Goal: Task Accomplishment & Management: Understand process/instructions

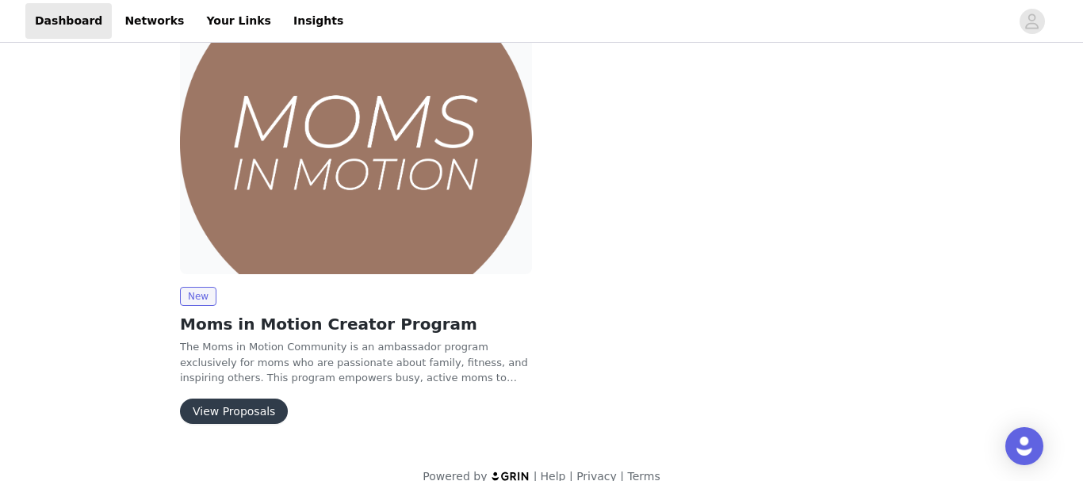
scroll to position [266, 0]
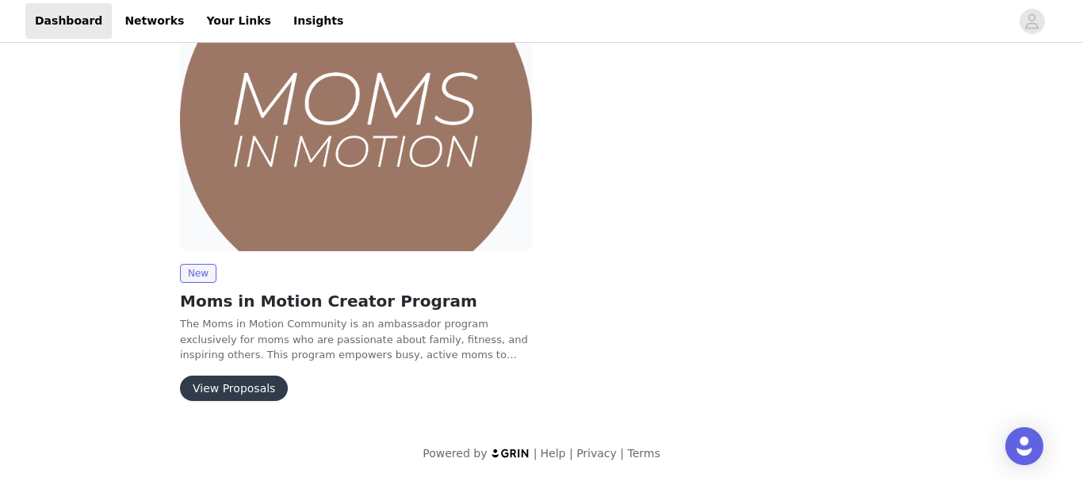
click at [212, 390] on button "View Proposals" at bounding box center [234, 388] width 108 height 25
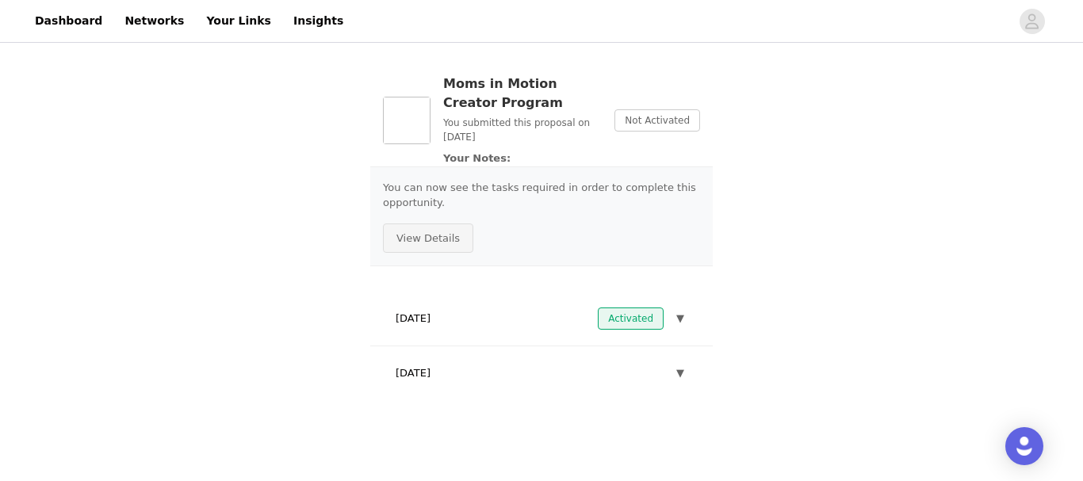
click at [429, 241] on button "View Details" at bounding box center [428, 239] width 90 height 30
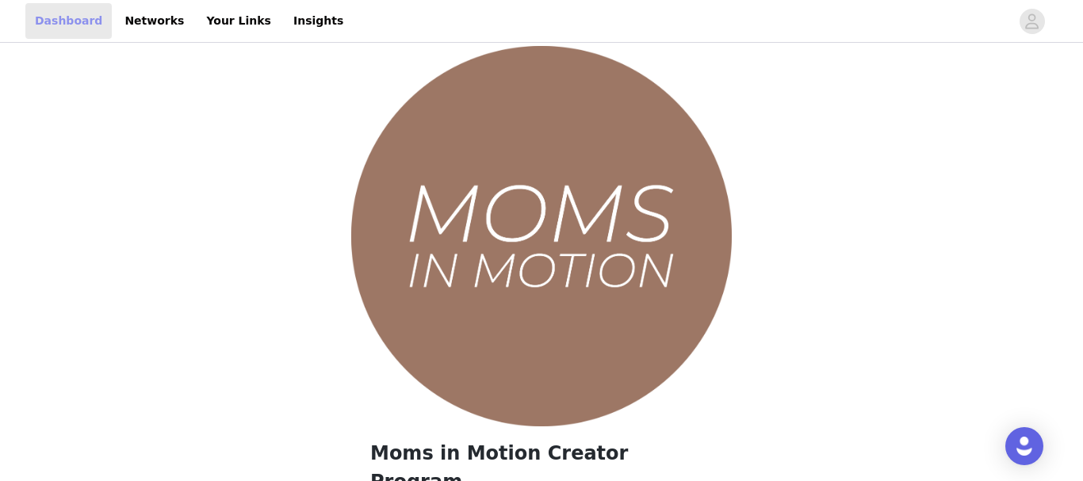
click at [60, 21] on link "Dashboard" at bounding box center [68, 21] width 86 height 36
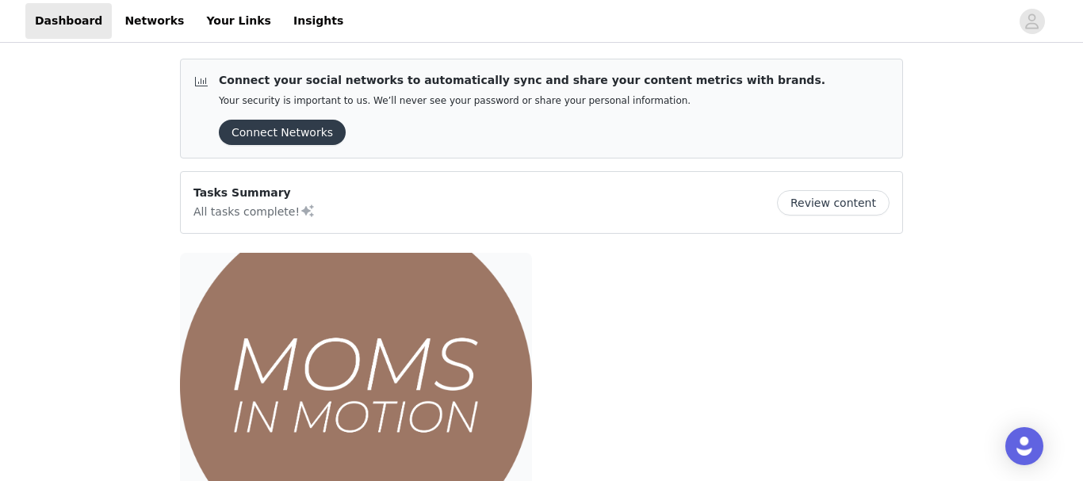
click at [872, 205] on button "Review content" at bounding box center [833, 202] width 113 height 25
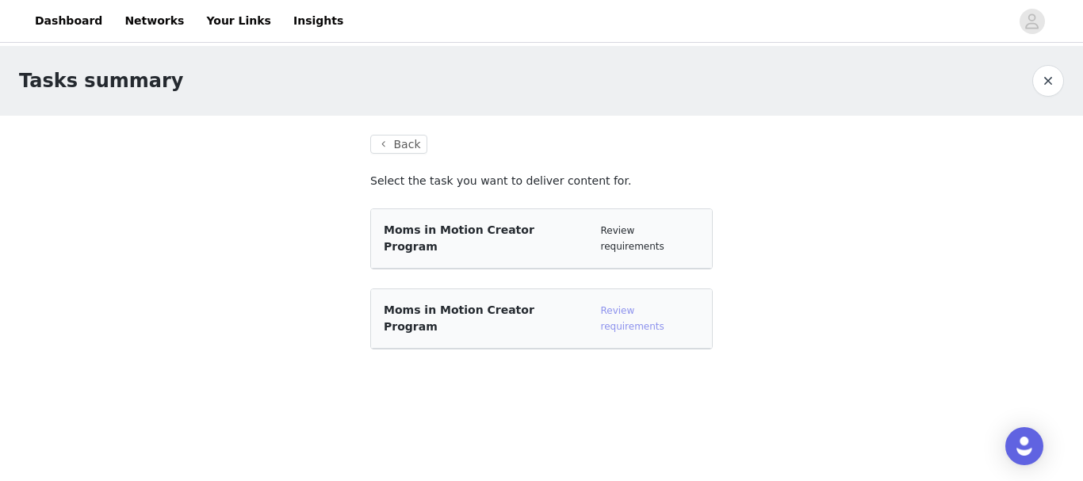
click at [637, 305] on link "Review requirements" at bounding box center [631, 318] width 63 height 27
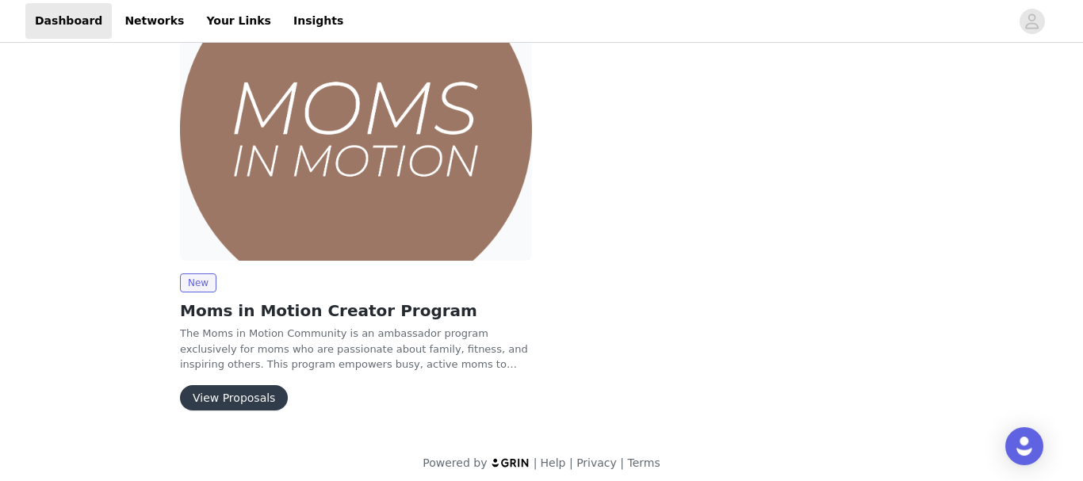
scroll to position [266, 0]
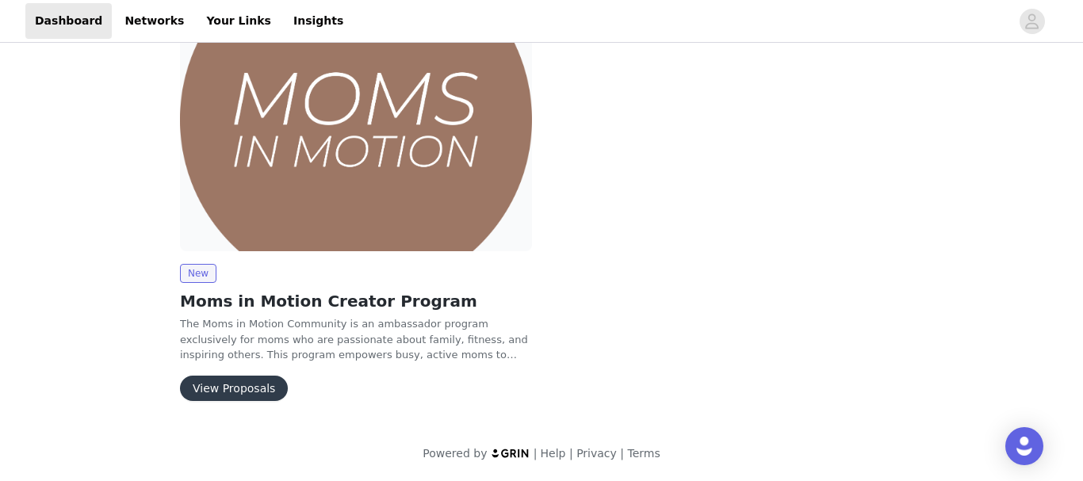
click at [230, 390] on button "View Proposals" at bounding box center [234, 388] width 108 height 25
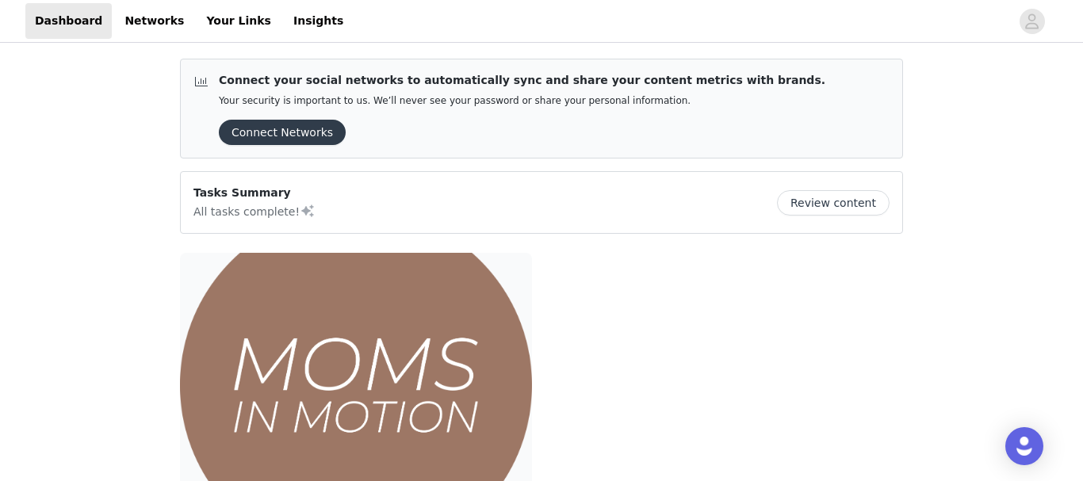
click at [818, 199] on button "Review content" at bounding box center [833, 202] width 113 height 25
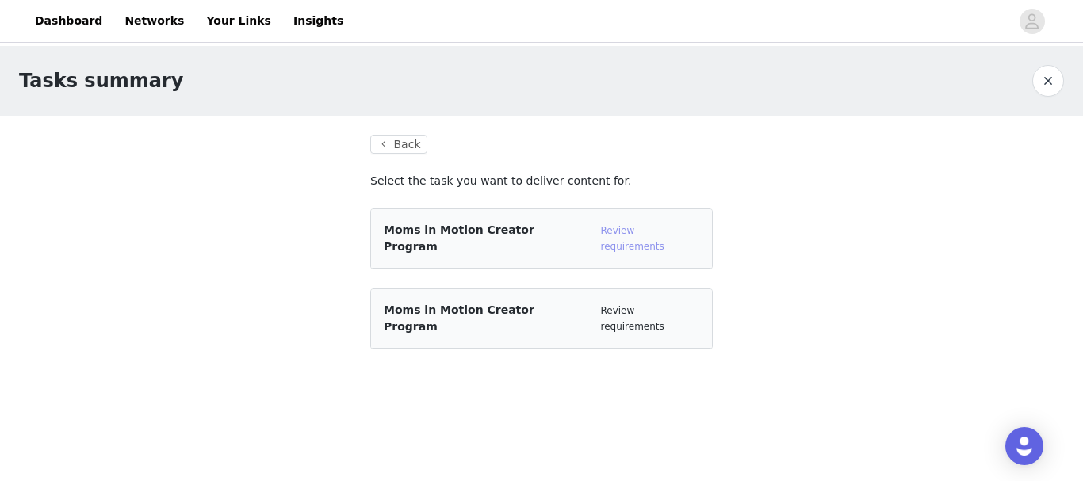
click at [654, 231] on link "Review requirements" at bounding box center [631, 238] width 63 height 27
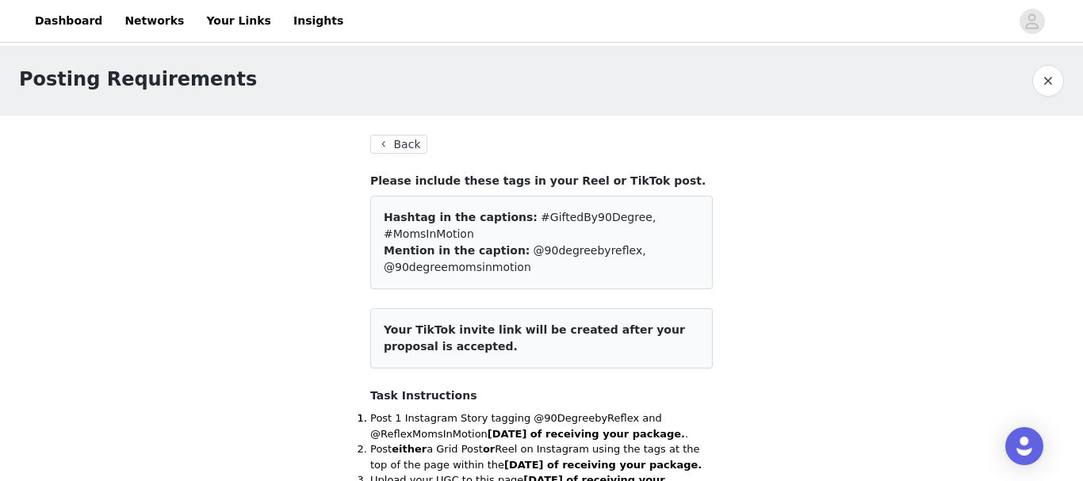
click at [404, 139] on button "Back" at bounding box center [398, 144] width 57 height 19
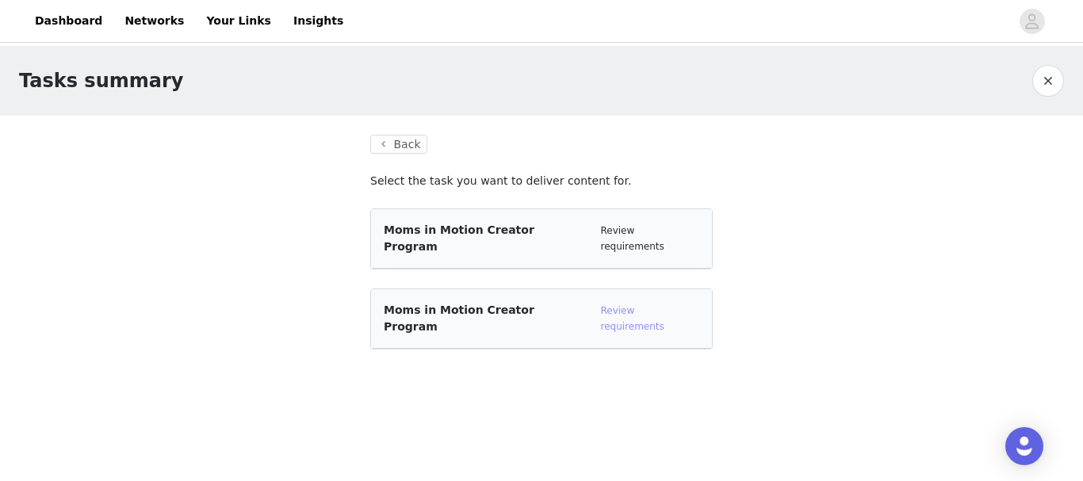
click at [650, 305] on link "Review requirements" at bounding box center [631, 318] width 63 height 27
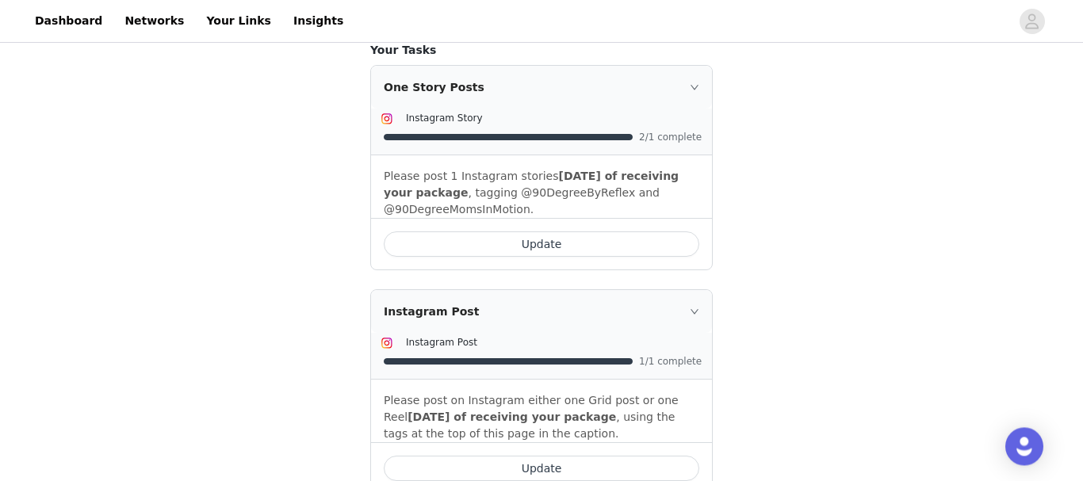
scroll to position [566, 0]
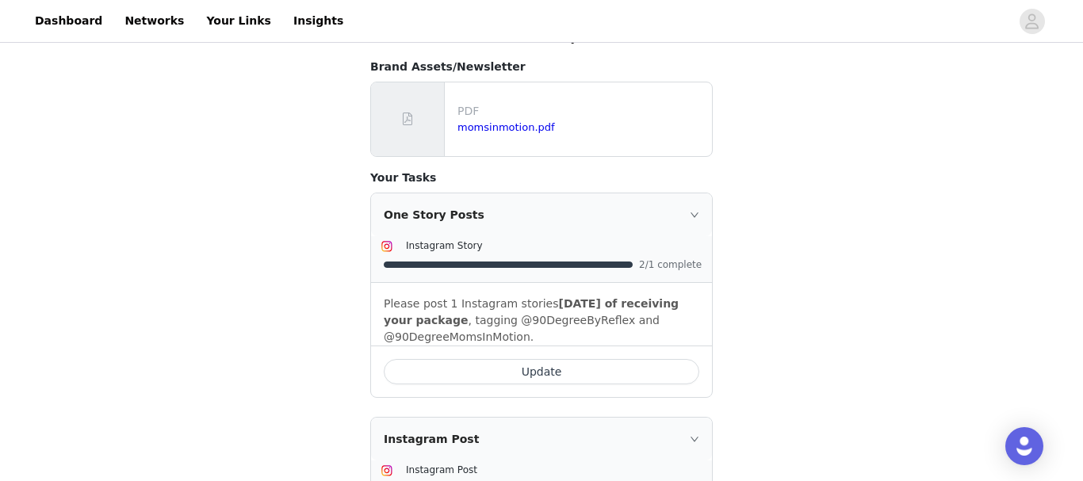
click at [441, 193] on div "One Story Posts" at bounding box center [541, 214] width 341 height 43
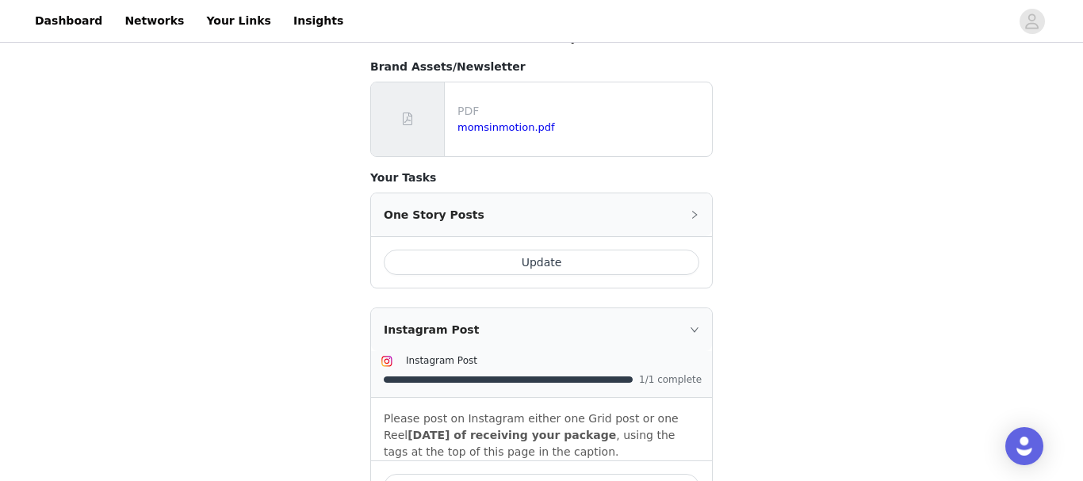
click at [441, 193] on div "One Story Posts" at bounding box center [541, 214] width 341 height 43
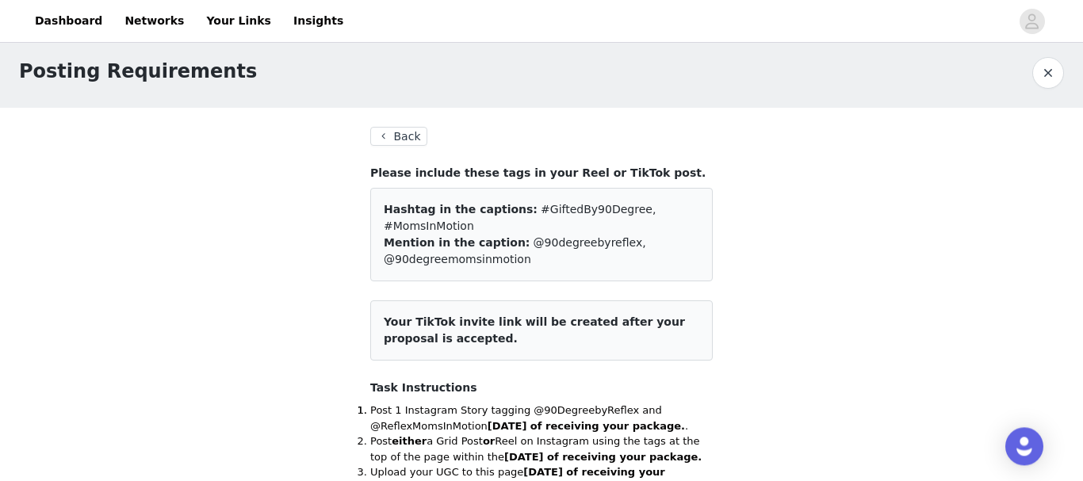
scroll to position [0, 0]
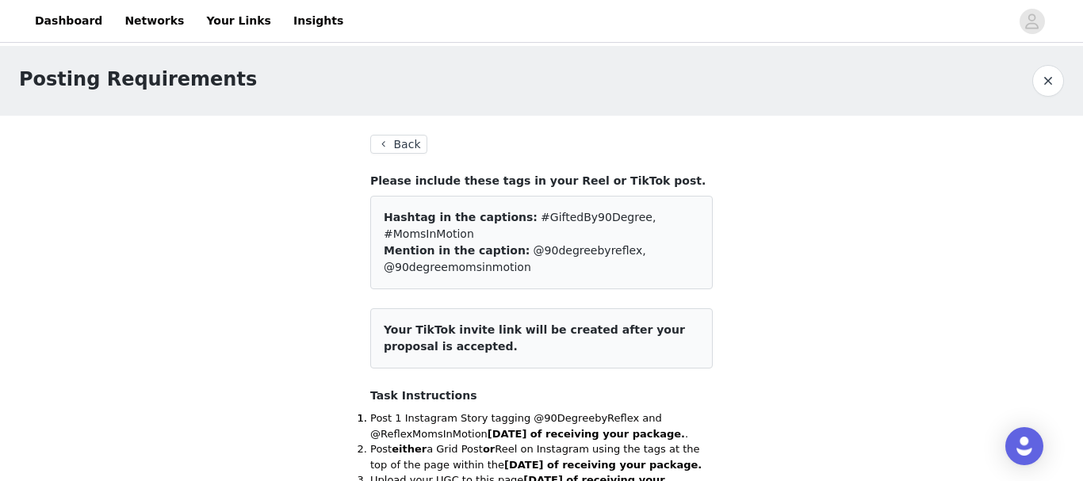
click at [400, 143] on button "Back" at bounding box center [398, 144] width 57 height 19
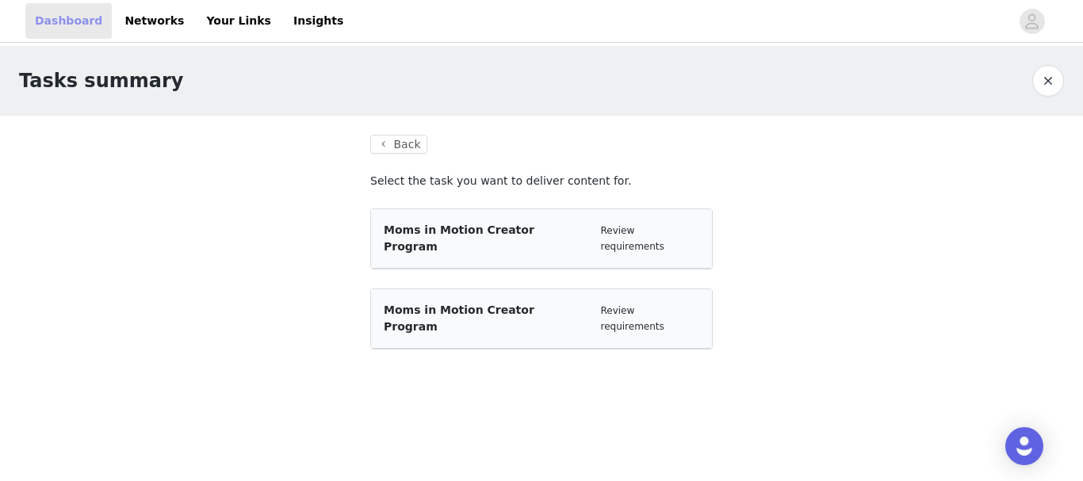
click at [66, 21] on link "Dashboard" at bounding box center [68, 21] width 86 height 36
